Goal: Task Accomplishment & Management: Manage account settings

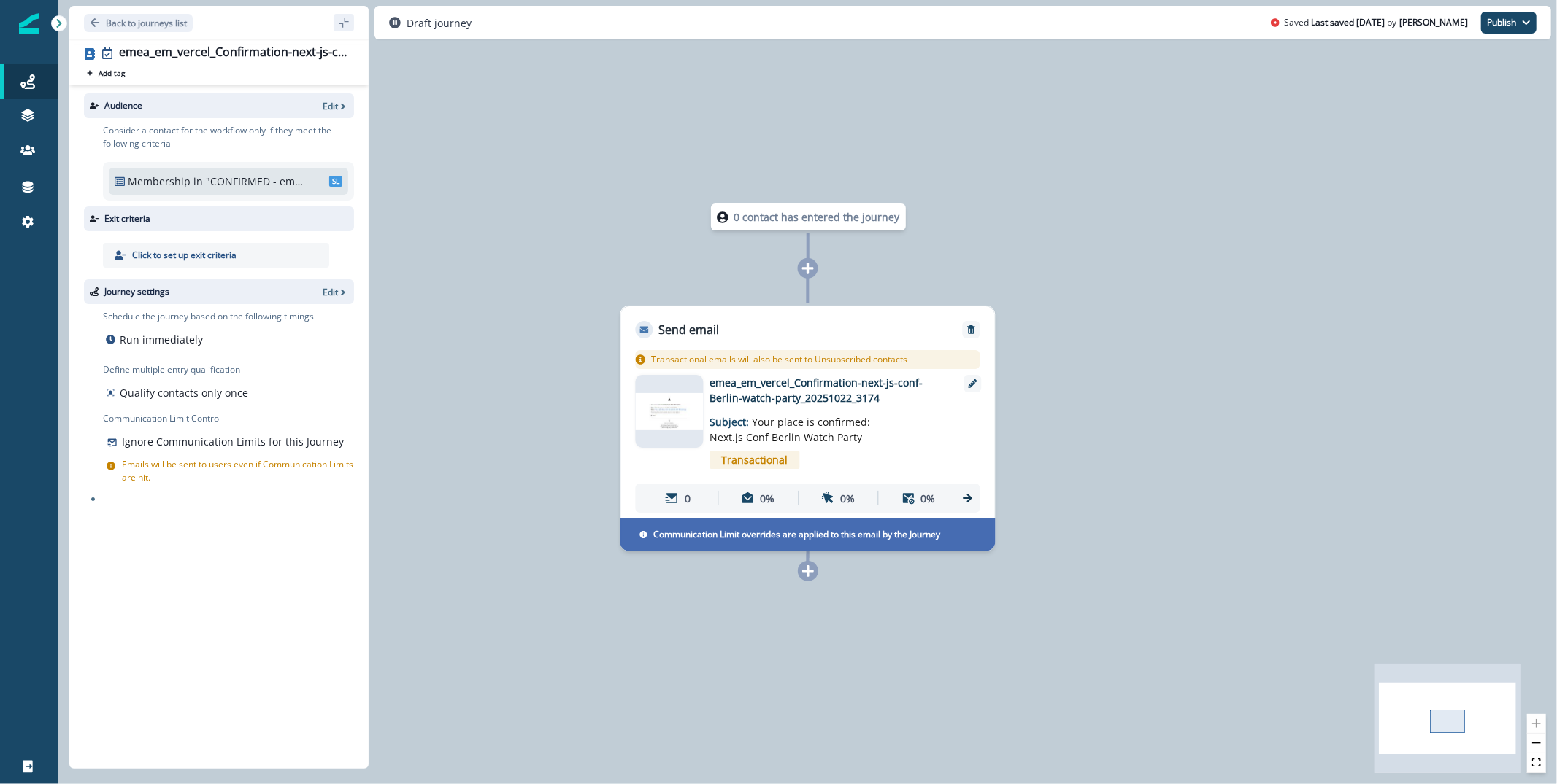
click at [664, 421] on img at bounding box center [669, 410] width 68 height 35
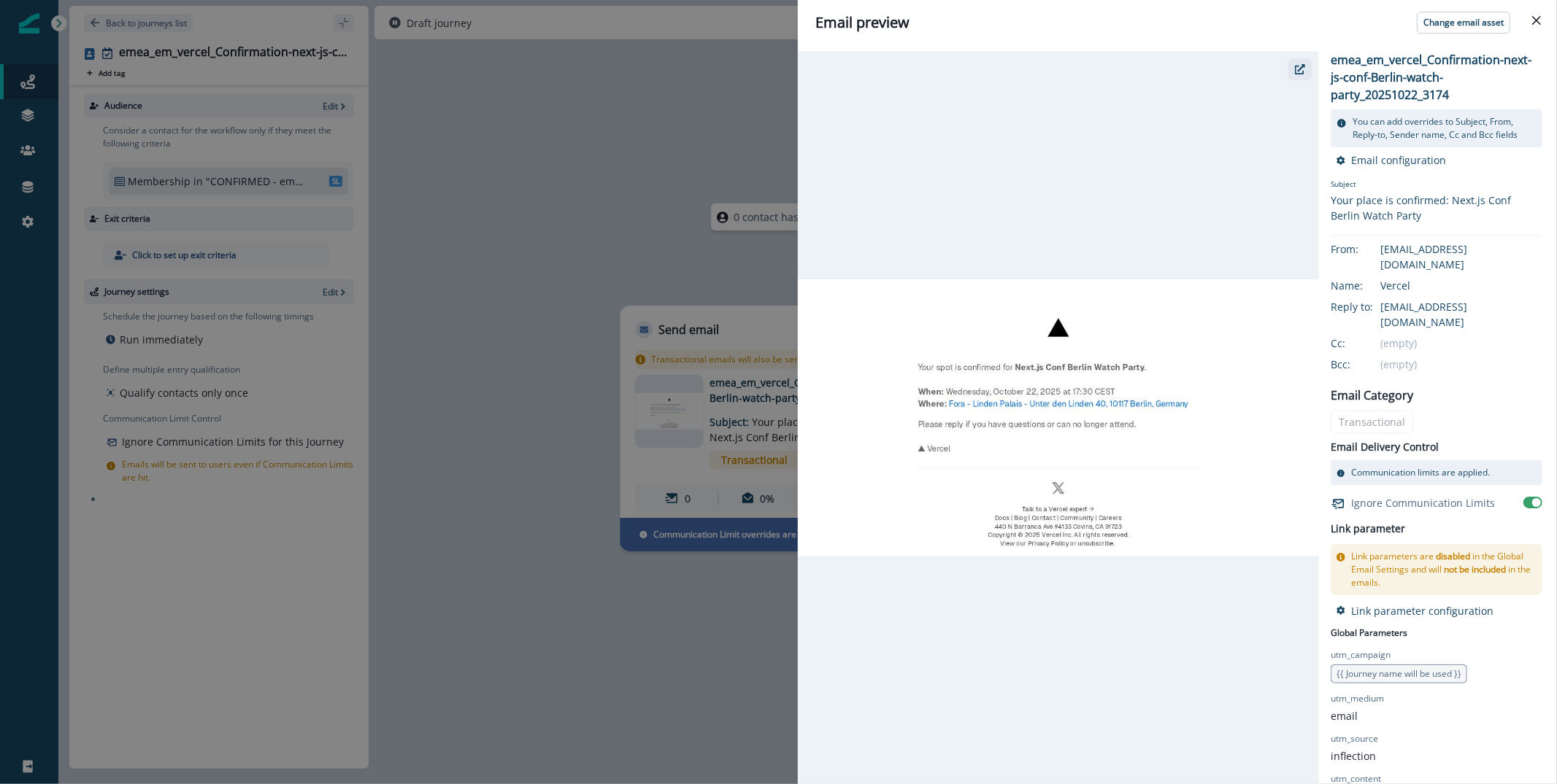
click at [1302, 64] on icon "button" at bounding box center [1300, 69] width 10 height 10
click at [359, 329] on div "Email preview Change email asset emea_em_vercel_Confirmation-next-js-conf-[GEOG…" at bounding box center [778, 392] width 1557 height 784
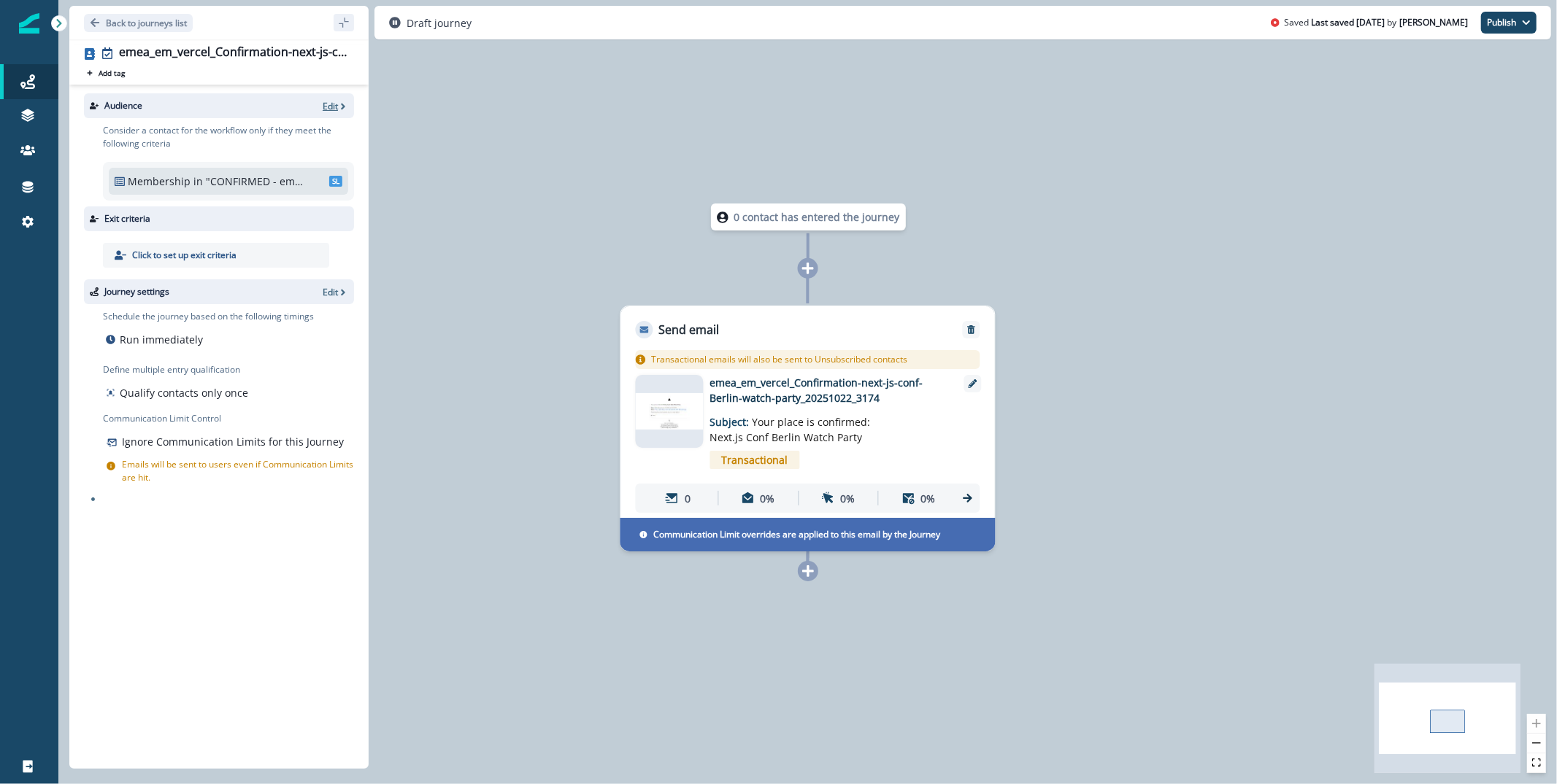
click at [331, 100] on p "Edit" at bounding box center [330, 106] width 15 height 13
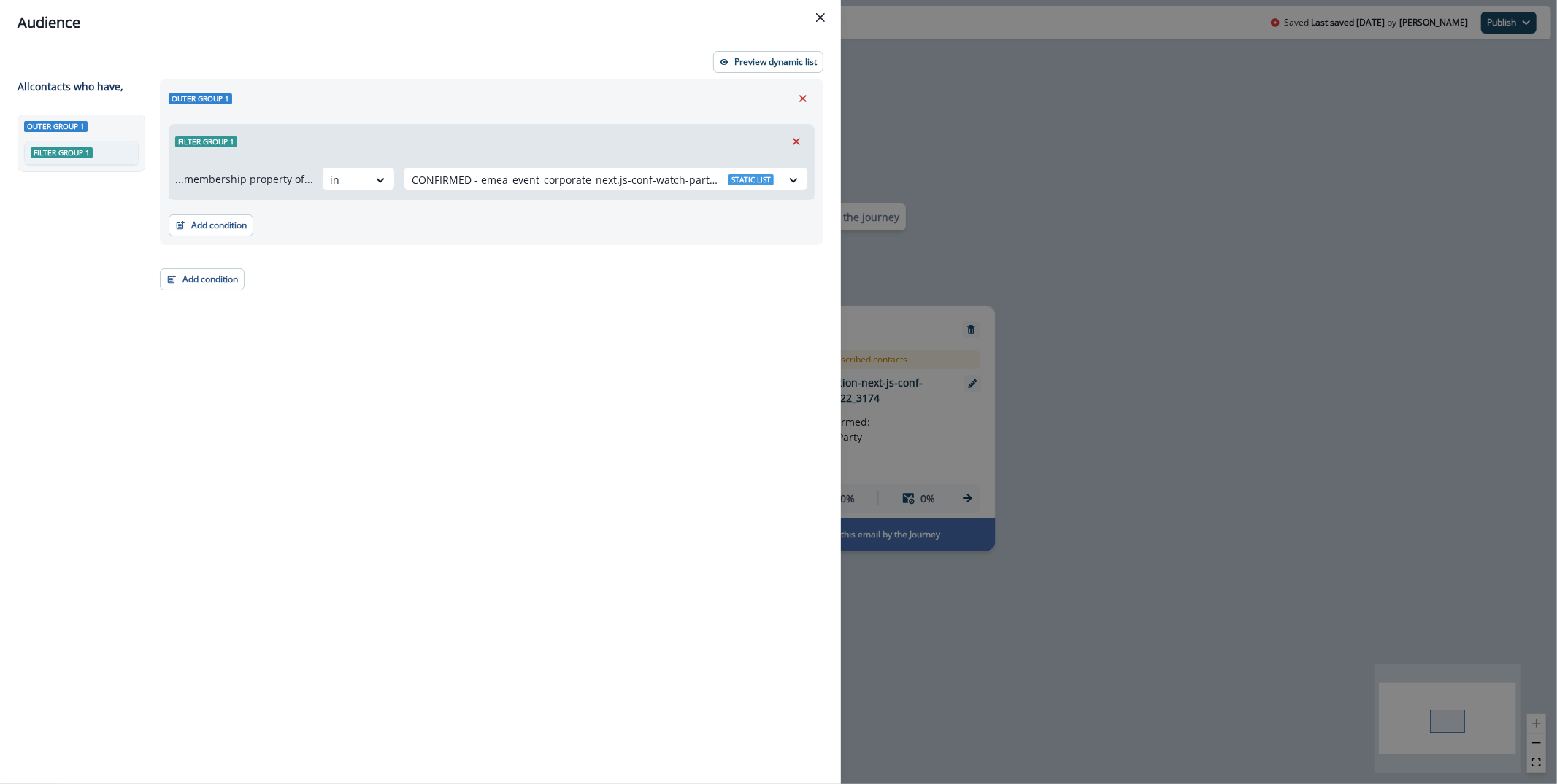
click at [726, 48] on div "Preview dynamic list All contact s who have, Outer group 1 Filter group 1 Outer…" at bounding box center [420, 415] width 841 height 739
click at [745, 58] on p "Preview dynamic list" at bounding box center [775, 62] width 82 height 10
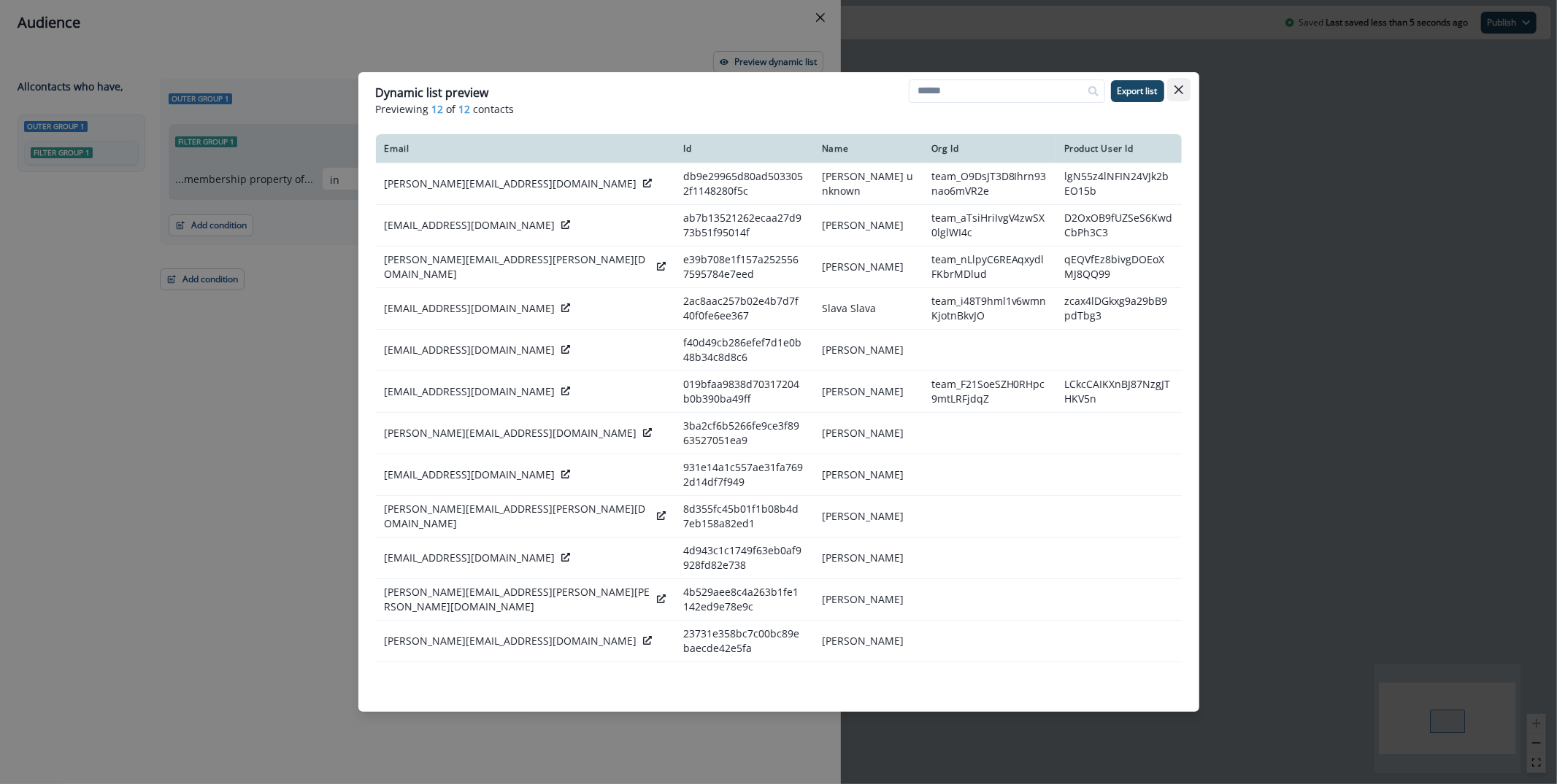
click at [1177, 89] on icon "Close" at bounding box center [1179, 90] width 9 height 9
click at [1177, 89] on div "Audience Preview dynamic list All contact s who have, Outer group 1 Filter grou…" at bounding box center [778, 392] width 1557 height 784
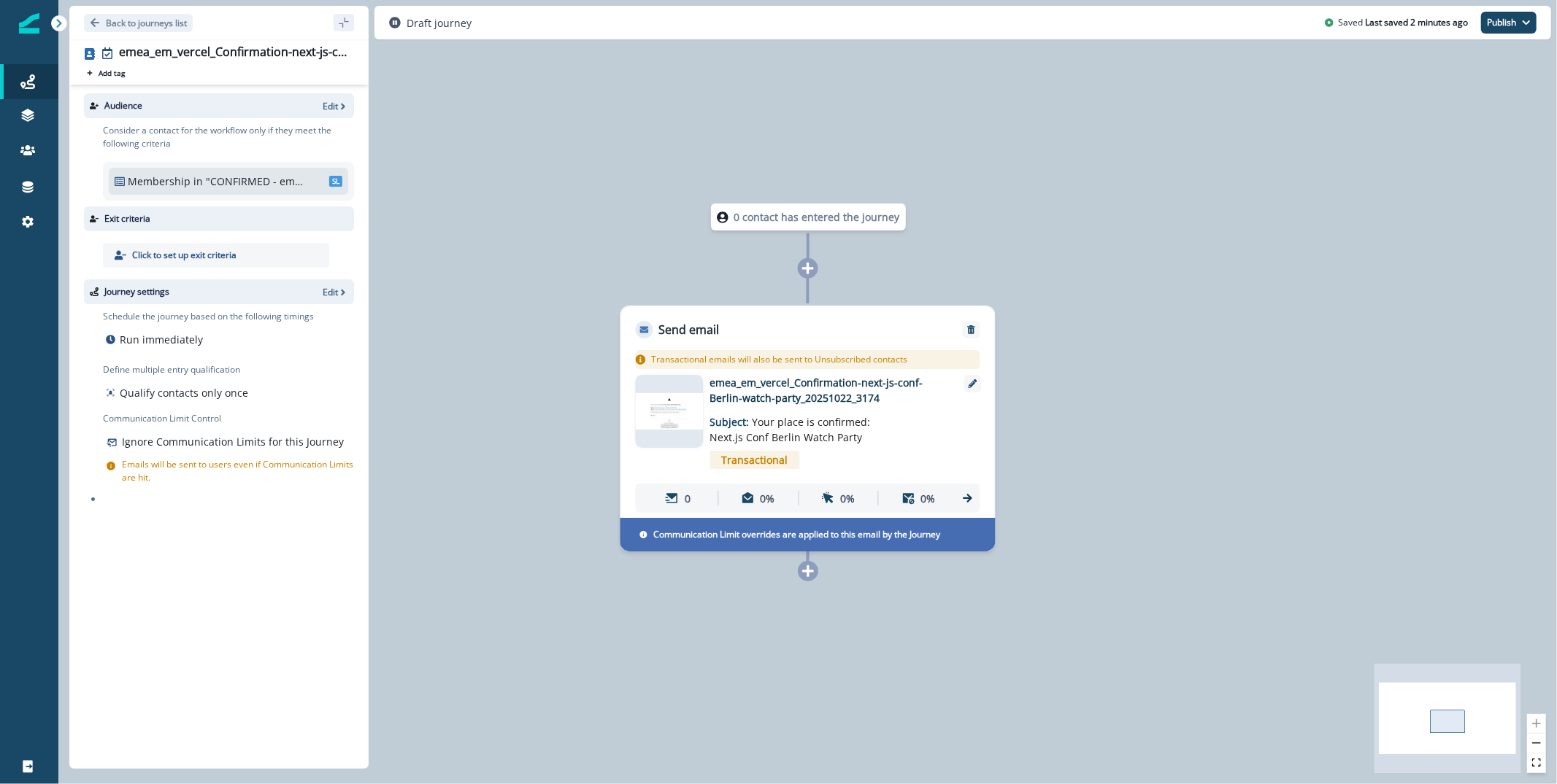
click at [667, 416] on img at bounding box center [669, 410] width 68 height 35
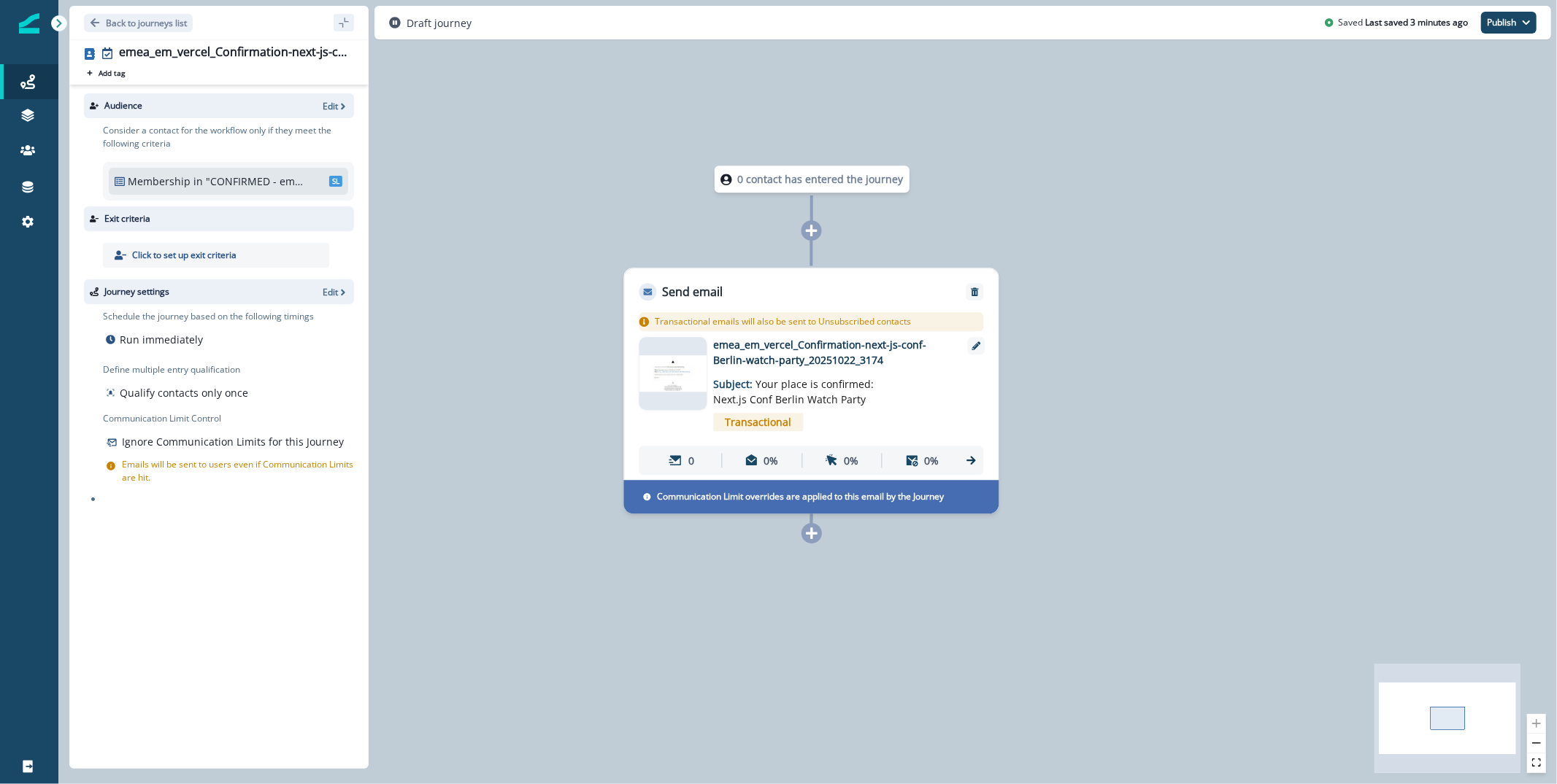
click at [673, 364] on img at bounding box center [673, 373] width 68 height 35
click at [662, 381] on img at bounding box center [673, 373] width 68 height 35
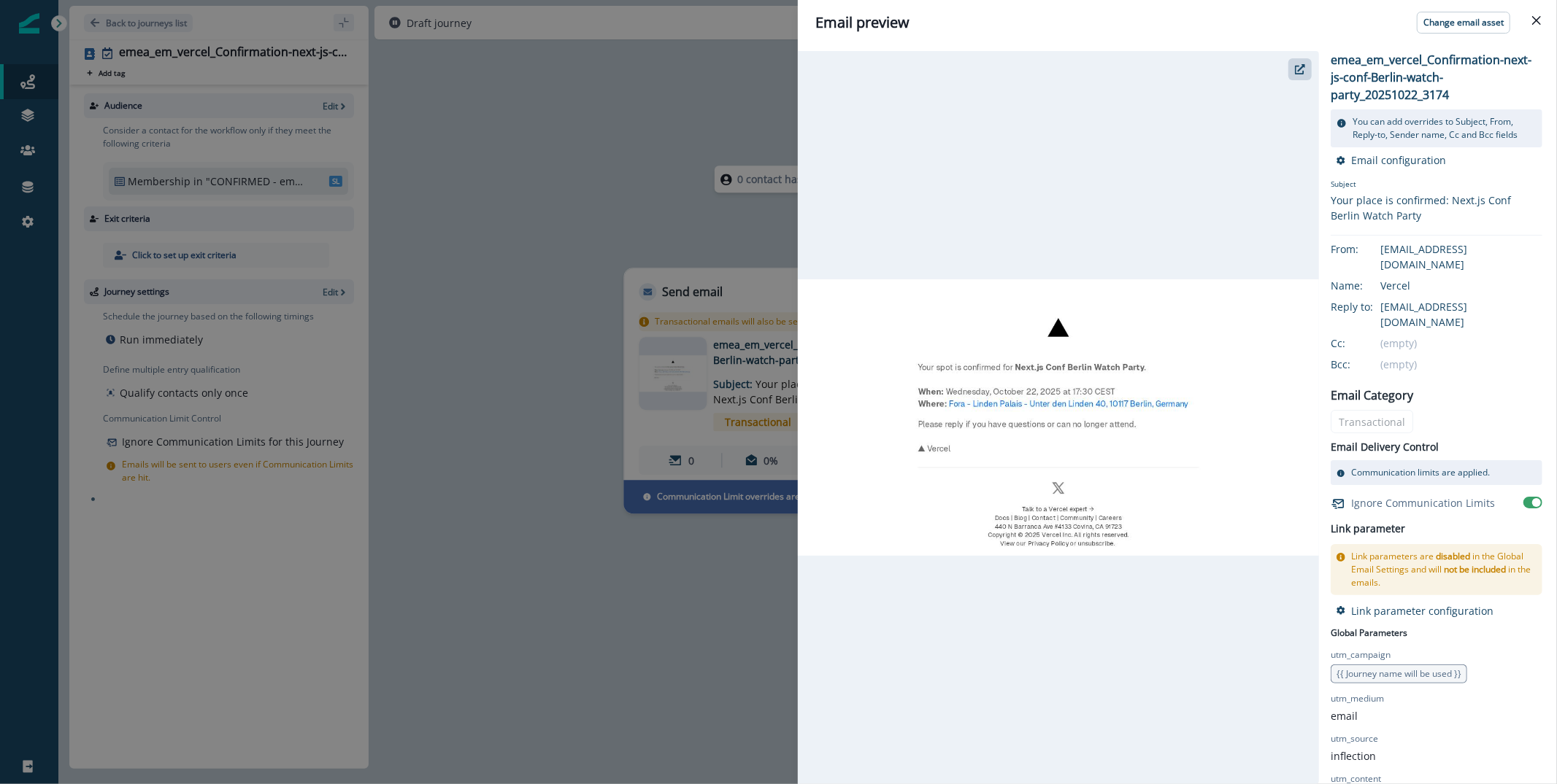
click at [682, 145] on div "Email preview Change email asset emea_em_vercel_Confirmation-next-js-conf-[GEOG…" at bounding box center [778, 392] width 1557 height 784
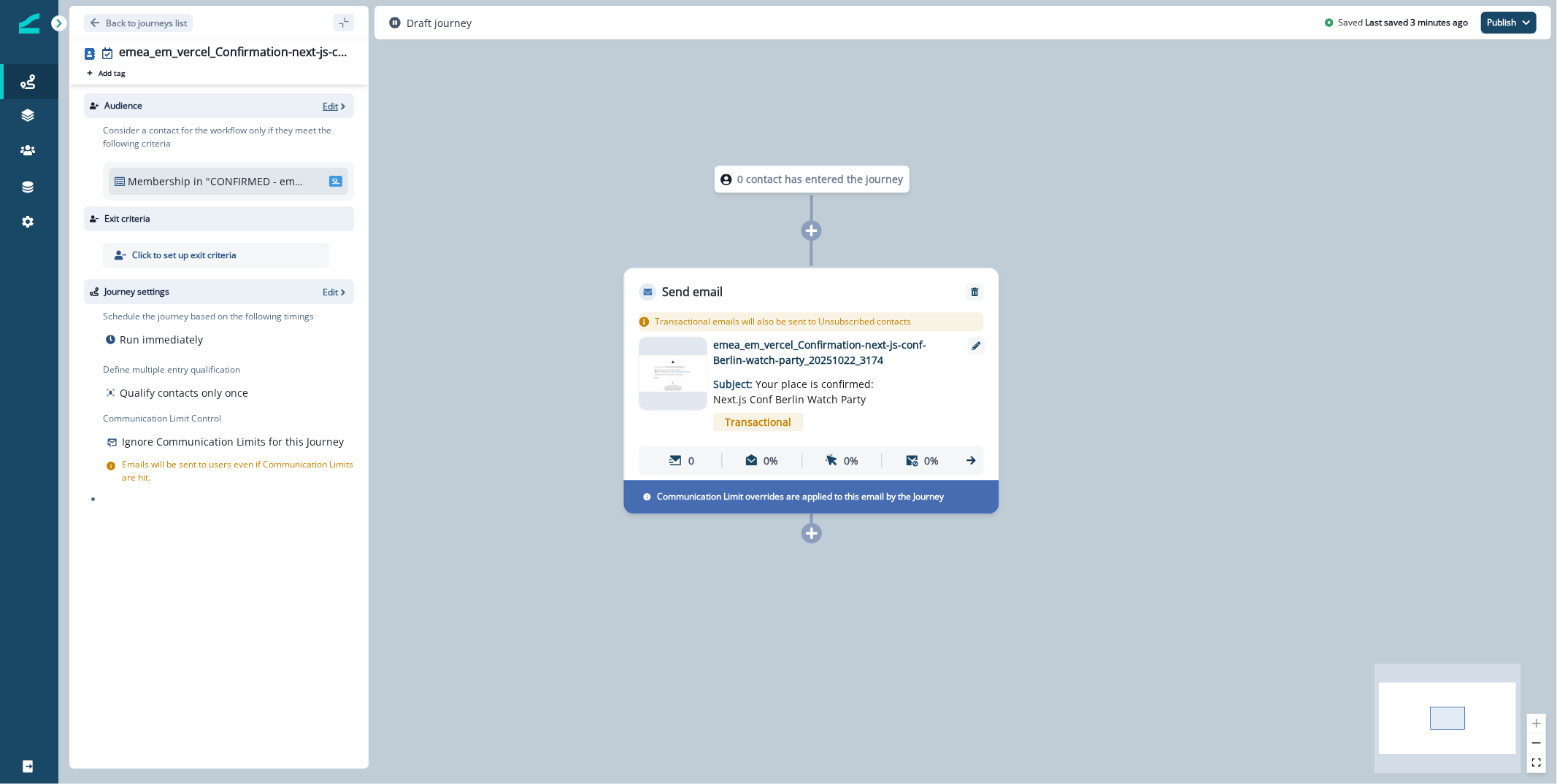
click at [335, 103] on p "Edit" at bounding box center [330, 106] width 15 height 13
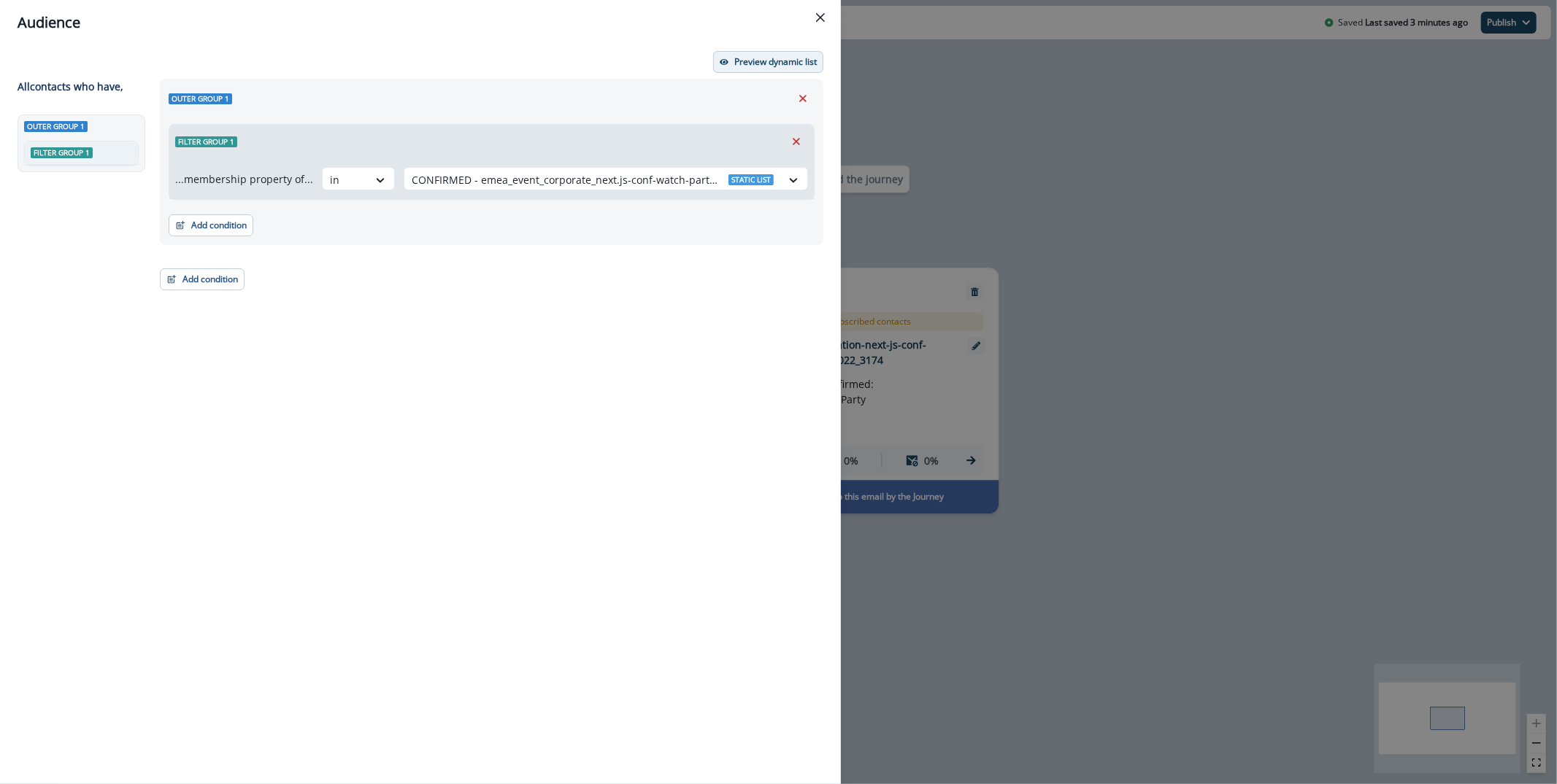
click at [757, 69] on button "Preview dynamic list" at bounding box center [768, 62] width 111 height 22
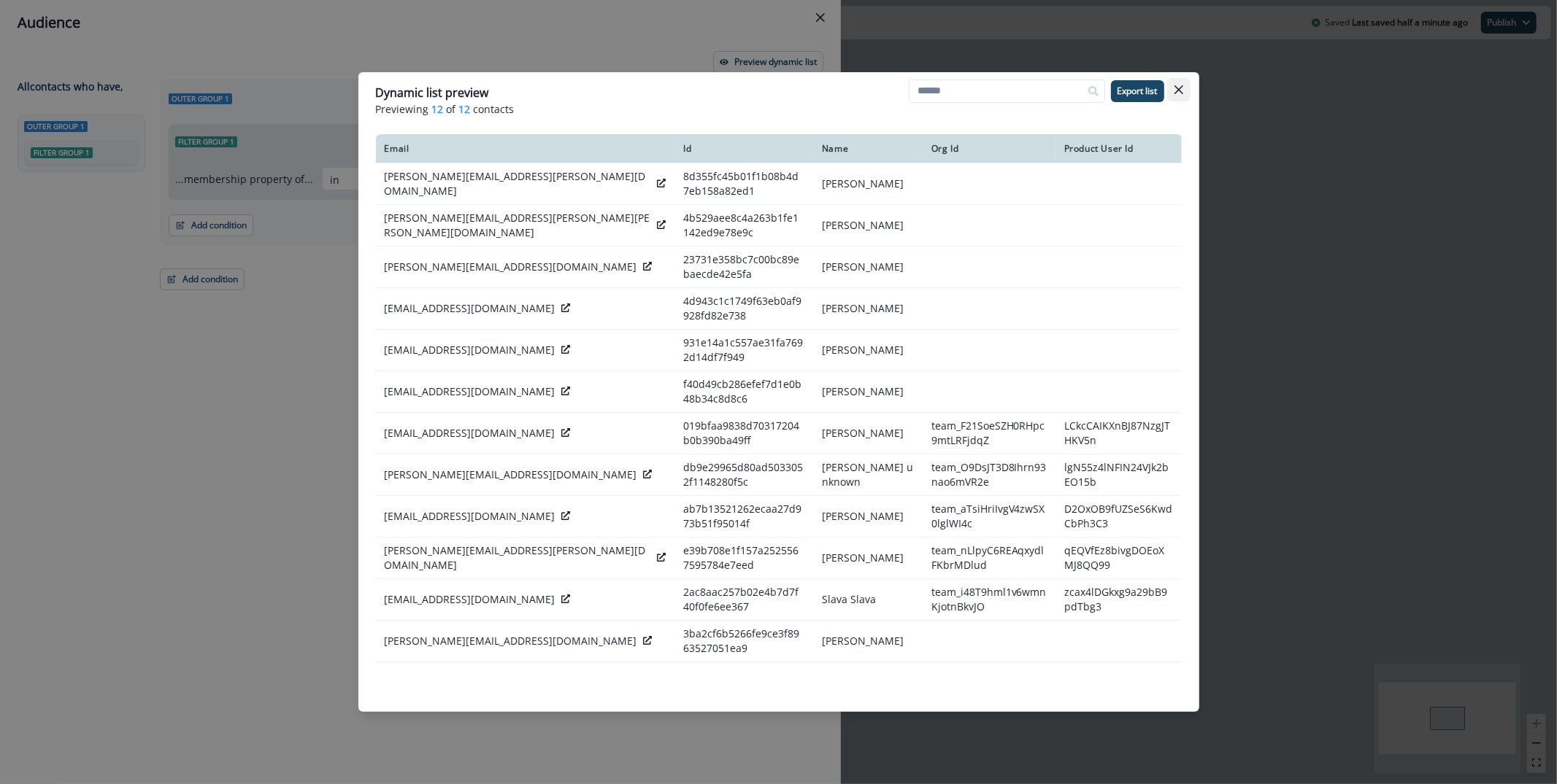
click at [1182, 92] on icon "Close" at bounding box center [1179, 90] width 9 height 9
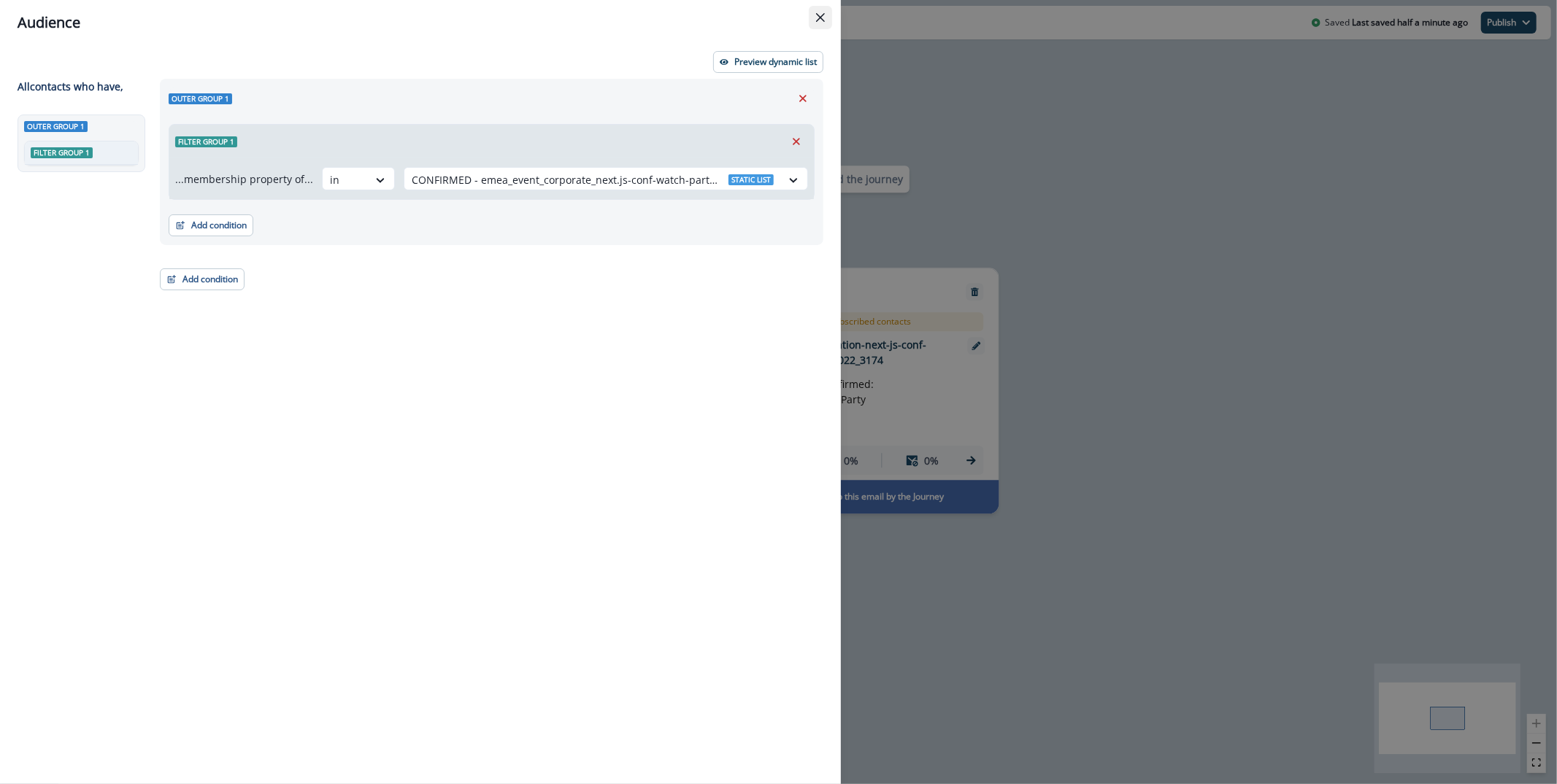
click at [818, 21] on icon "Close" at bounding box center [821, 18] width 9 height 9
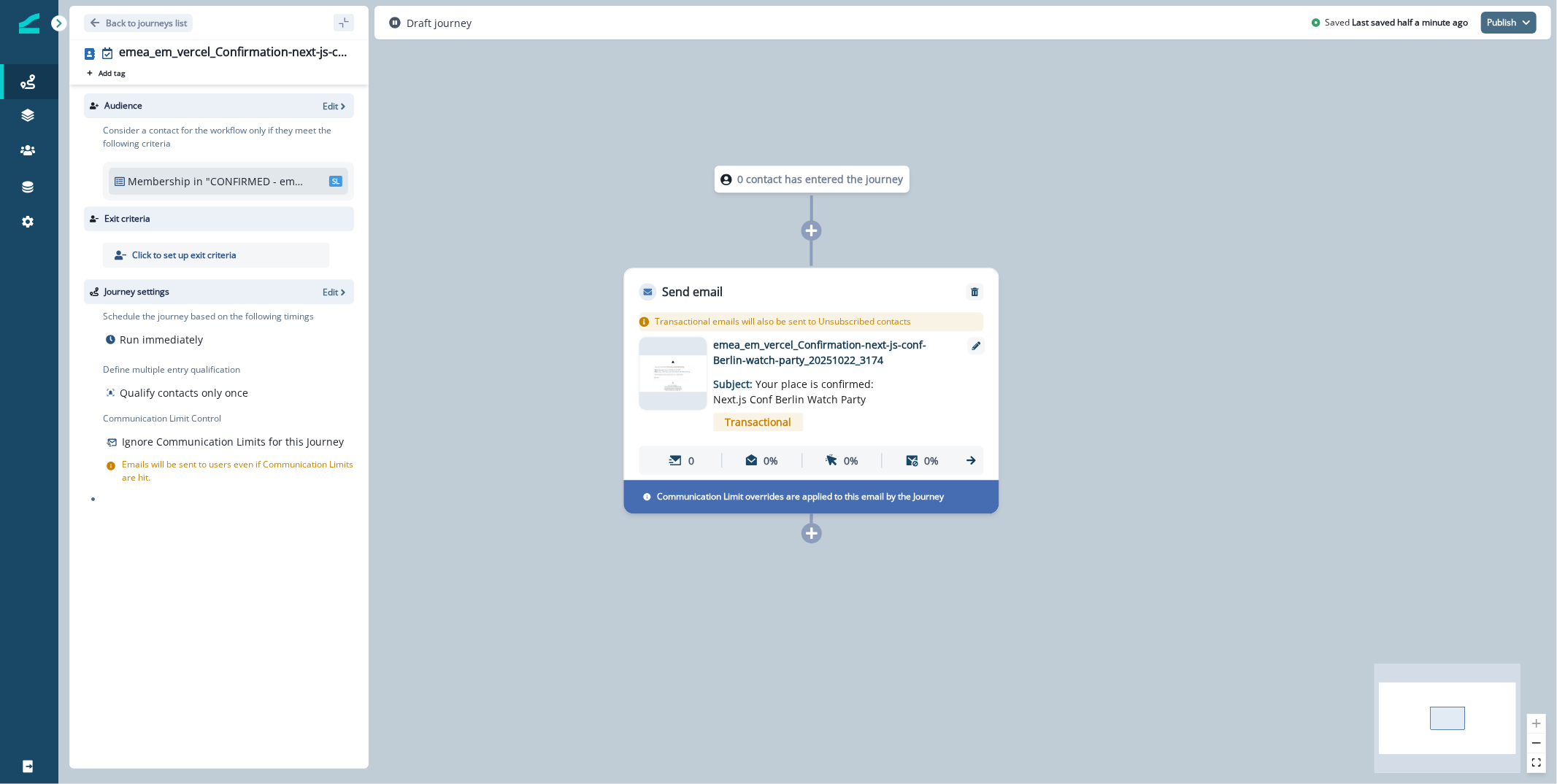
click at [1496, 22] on button "Publish" at bounding box center [1508, 23] width 55 height 22
click at [1453, 62] on button "as active journey" at bounding box center [1455, 59] width 162 height 26
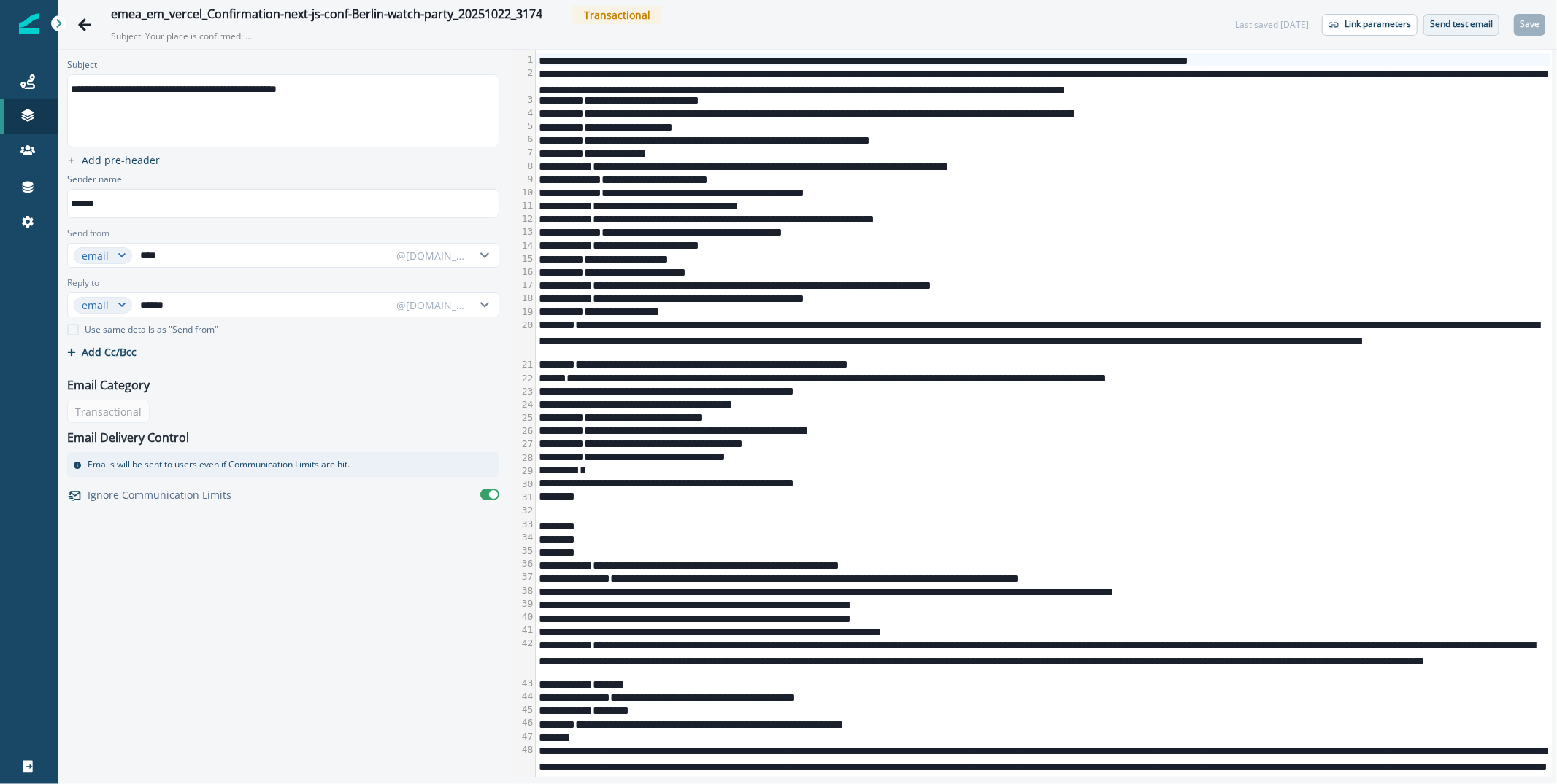
click at [1453, 19] on p "Send test email" at bounding box center [1461, 24] width 62 height 10
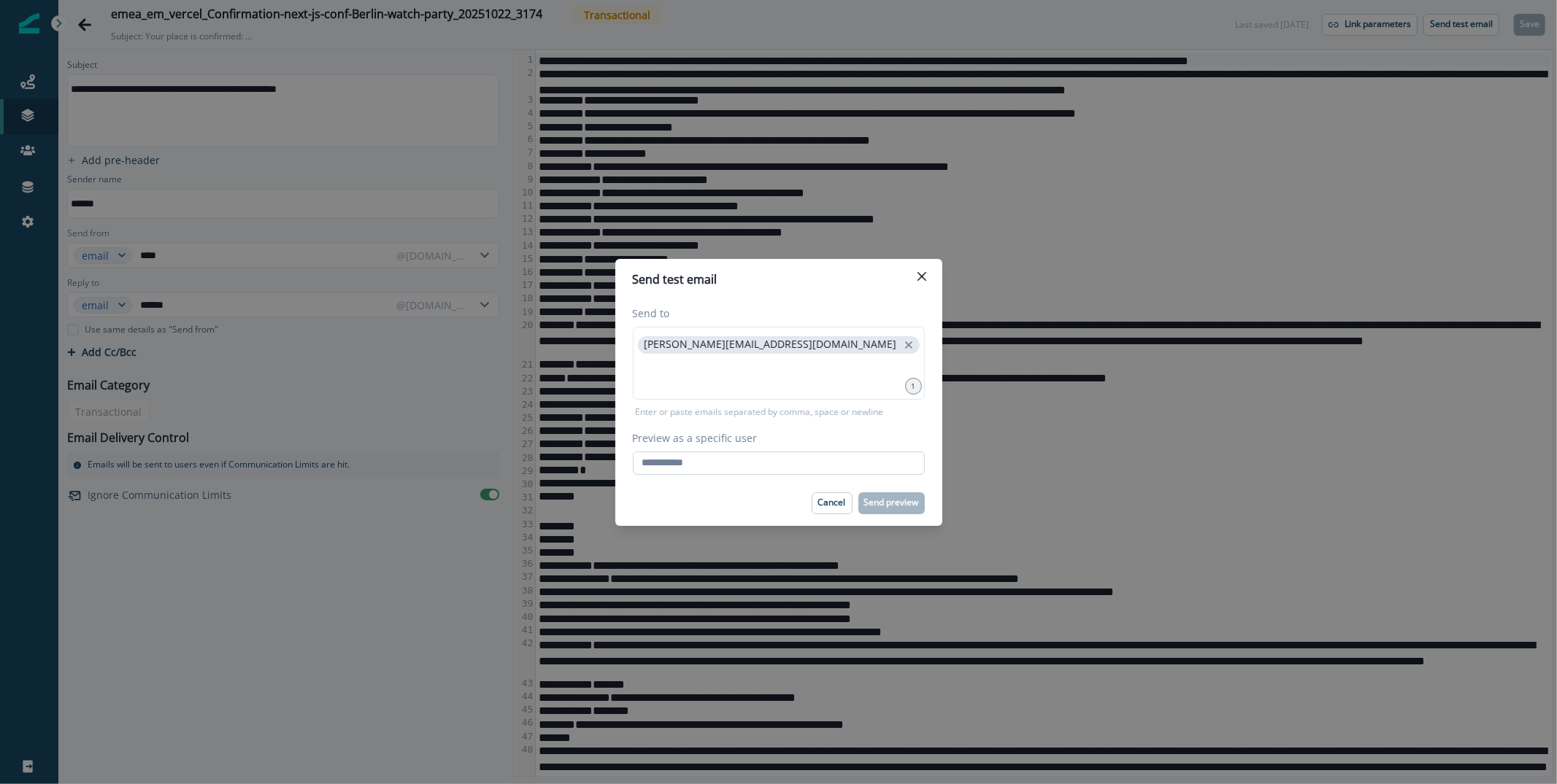
click at [699, 460] on input "Preview as a specific user" at bounding box center [779, 464] width 292 height 24
type input "**********"
click at [688, 502] on div "Cancel Send preview" at bounding box center [779, 503] width 292 height 22
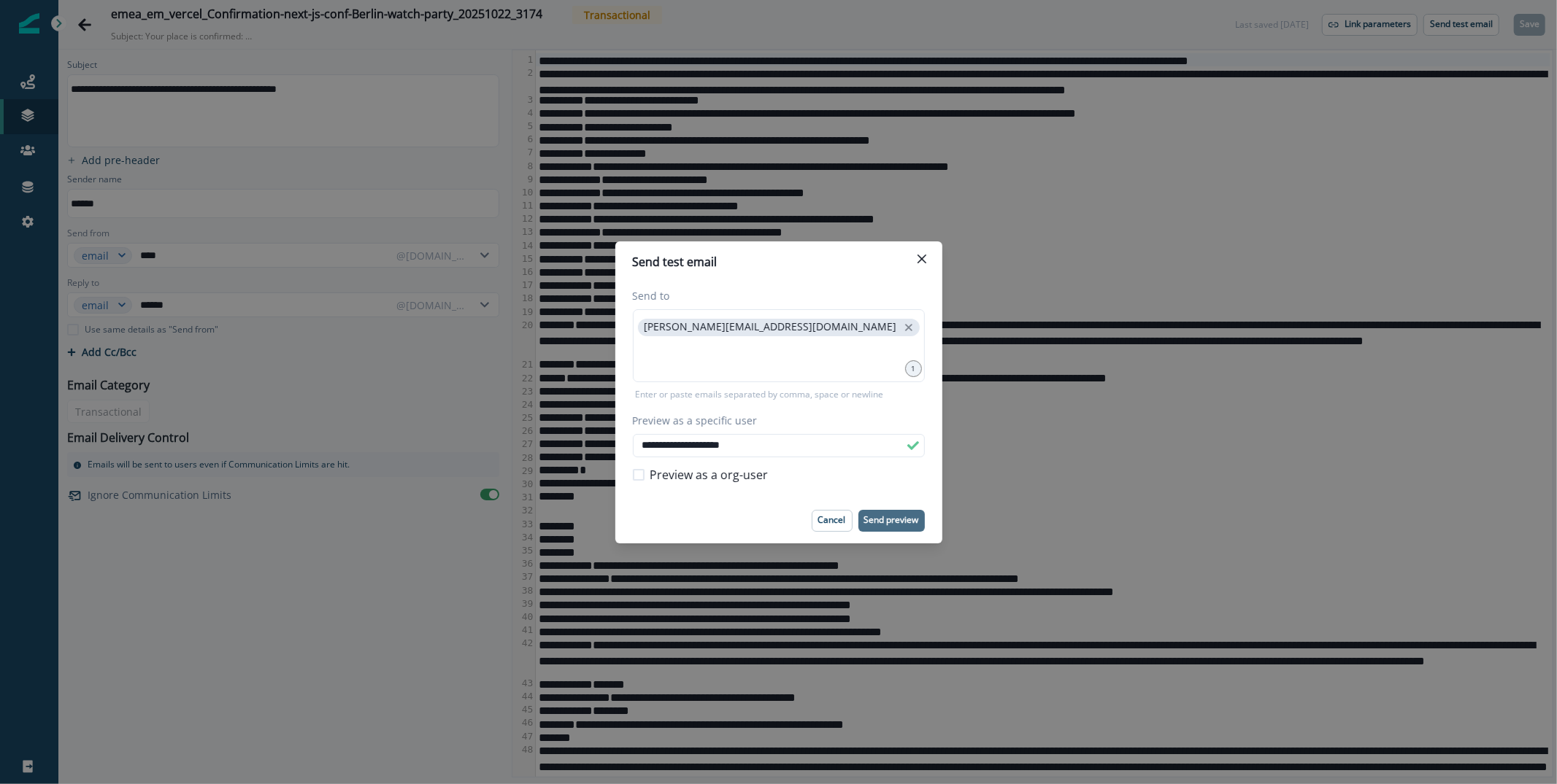
click at [893, 516] on p "Send preview" at bounding box center [891, 520] width 54 height 10
click at [924, 253] on button "Close" at bounding box center [922, 259] width 24 height 24
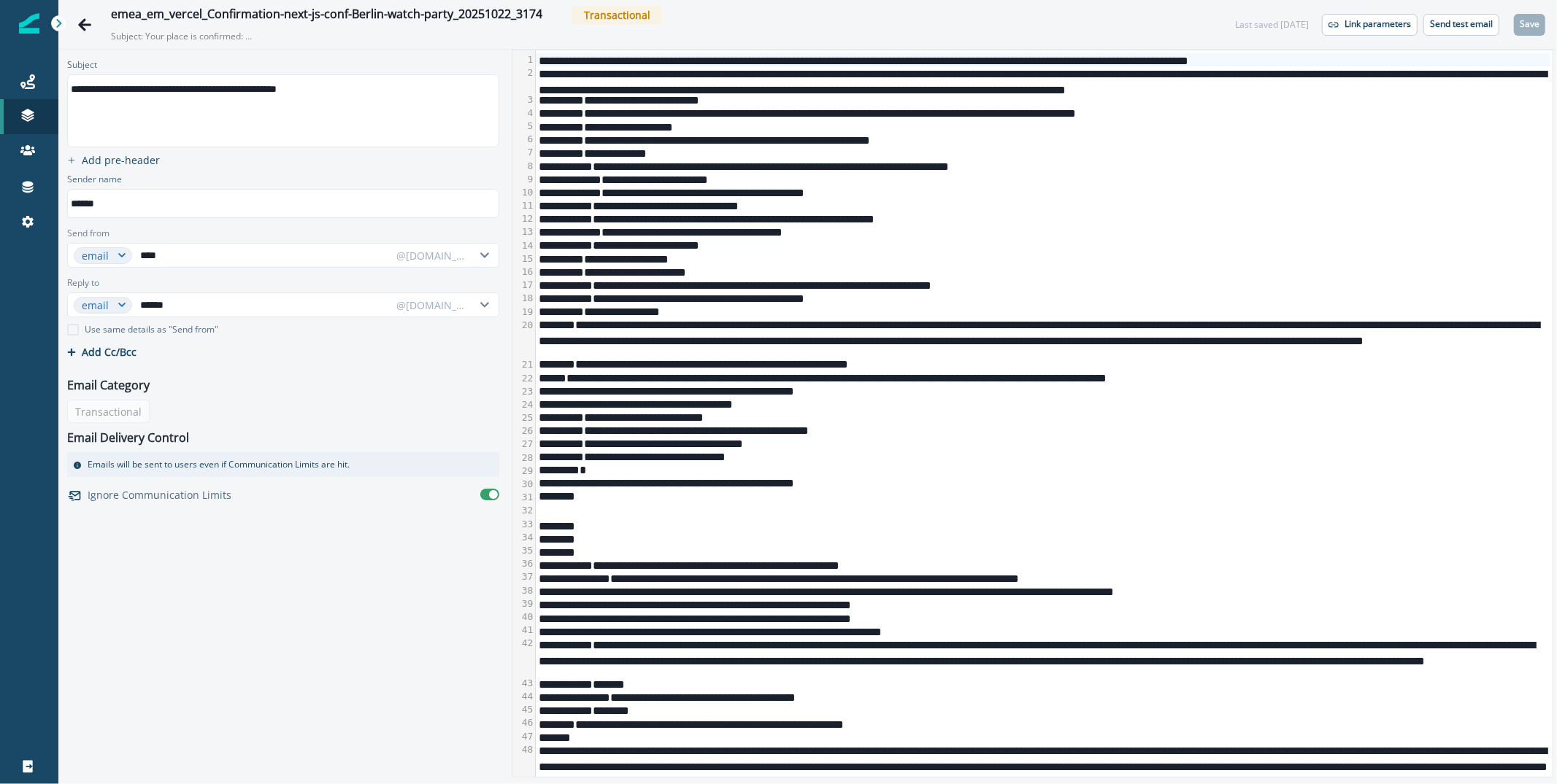
click at [930, 227] on div "**********" at bounding box center [1043, 231] width 1014 height 14
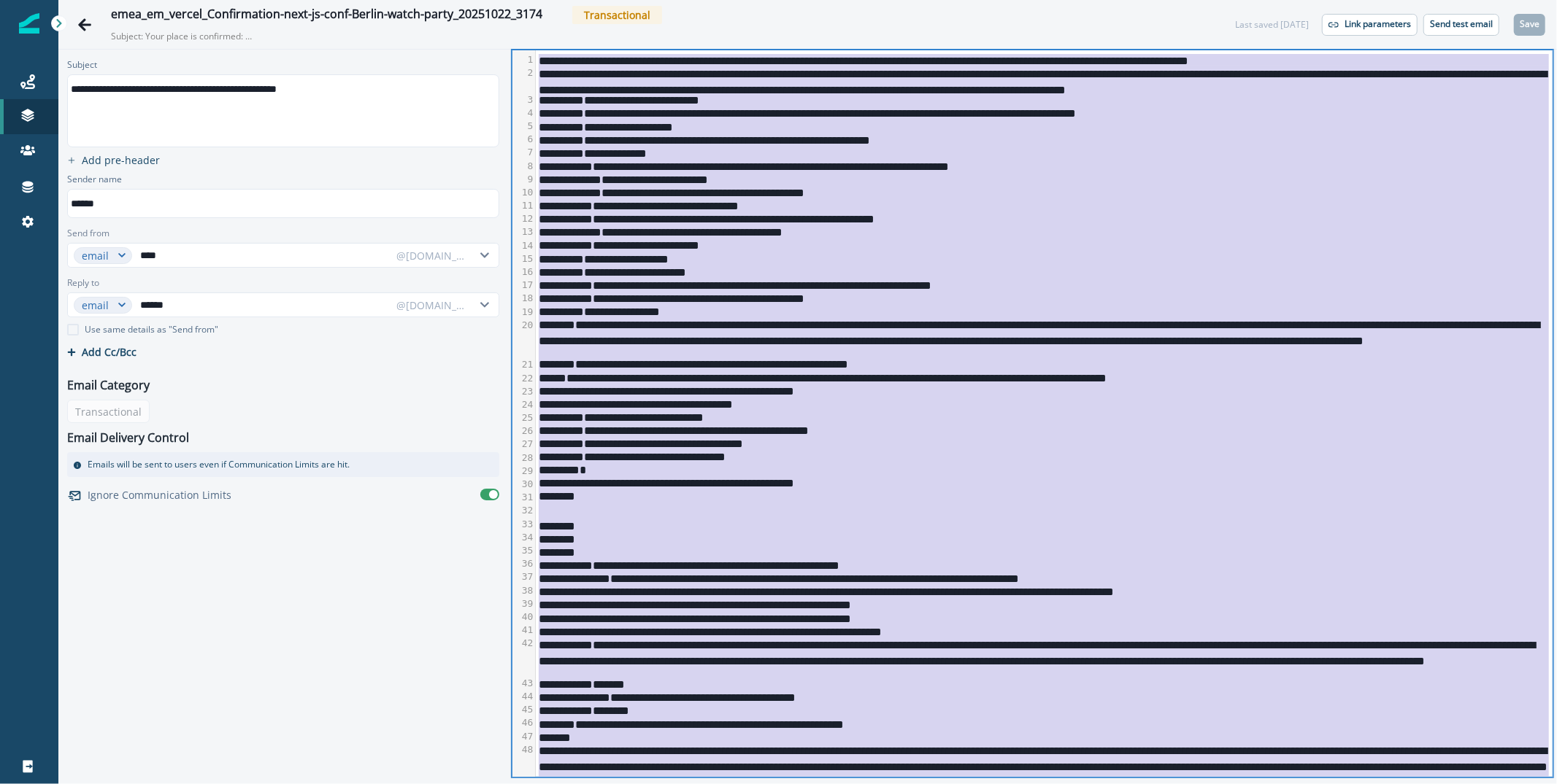
copy div "**********"
